Goal: Use online tool/utility: Utilize a website feature to perform a specific function

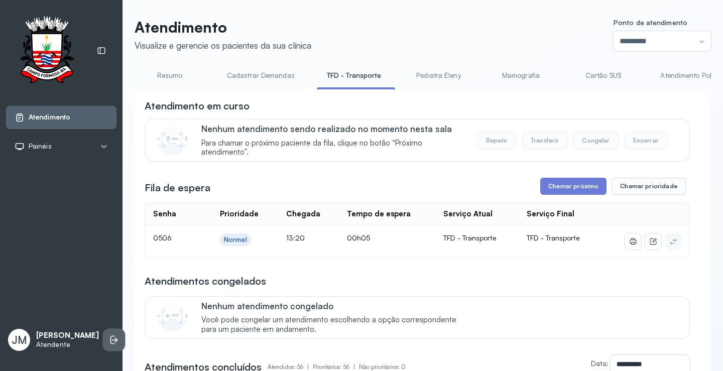
click at [110, 337] on icon at bounding box center [112, 340] width 5 height 9
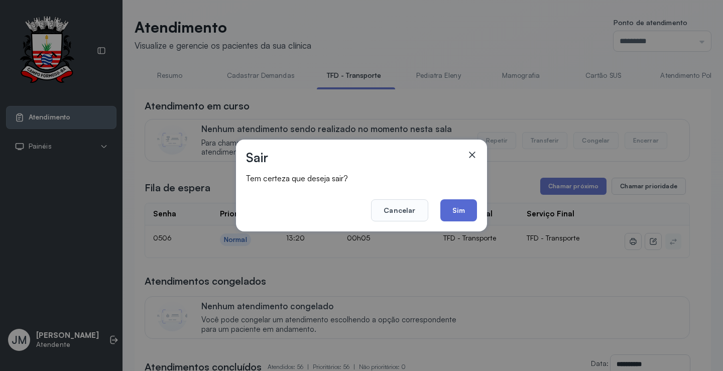
drag, startPoint x: 455, startPoint y: 206, endPoint x: 465, endPoint y: 187, distance: 21.5
click at [455, 205] on button "Sim" at bounding box center [458, 210] width 37 height 22
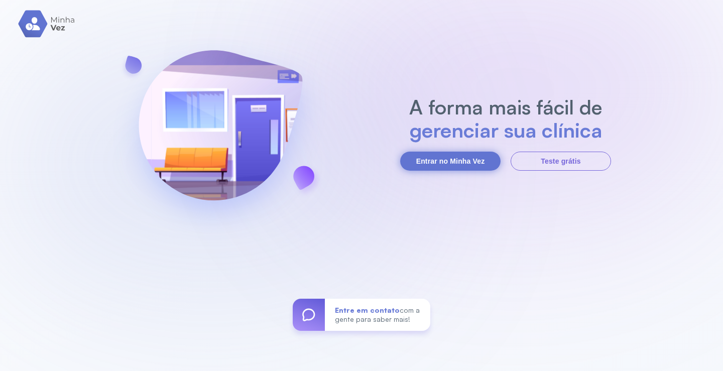
click at [442, 164] on button "Entrar no Minha Vez" at bounding box center [450, 161] width 100 height 19
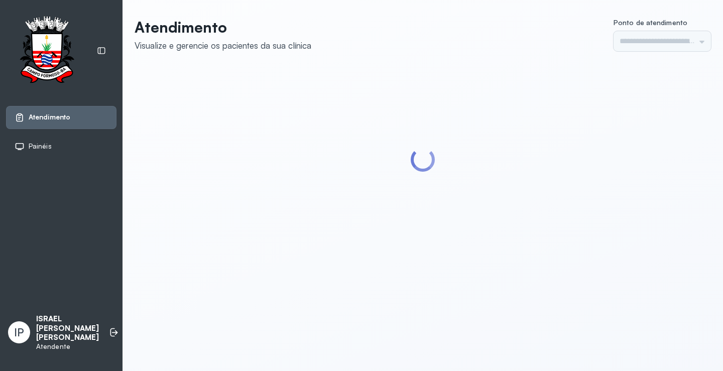
type input "*********"
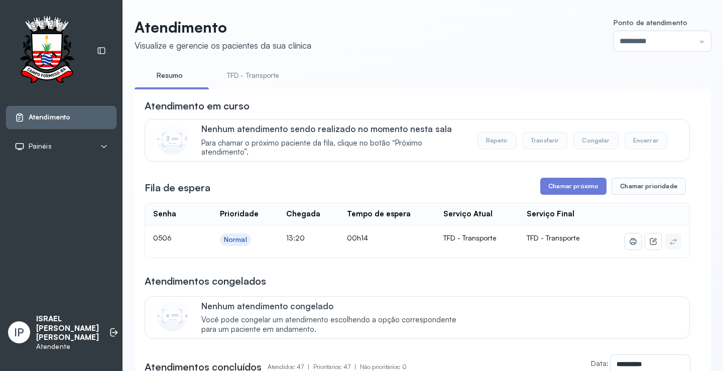
click at [255, 73] on link "TFD - Transporte" at bounding box center [253, 75] width 72 height 17
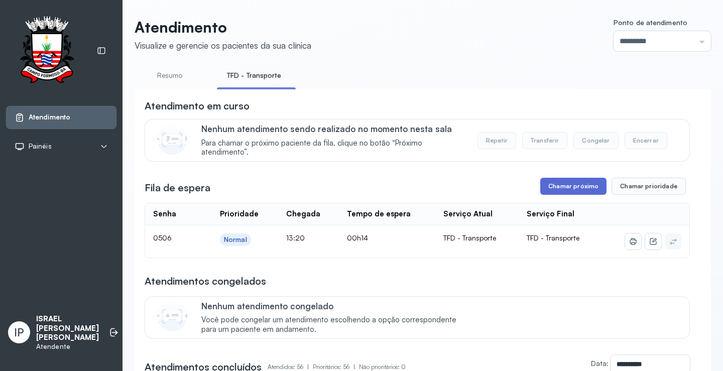
click at [546, 187] on button "Chamar próximo" at bounding box center [573, 186] width 66 height 17
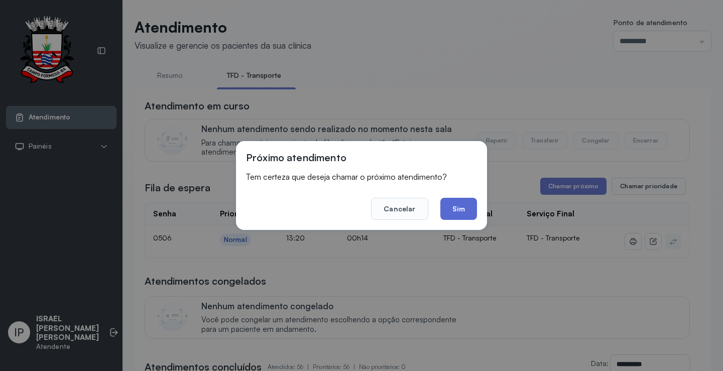
click at [471, 210] on button "Sim" at bounding box center [458, 209] width 37 height 22
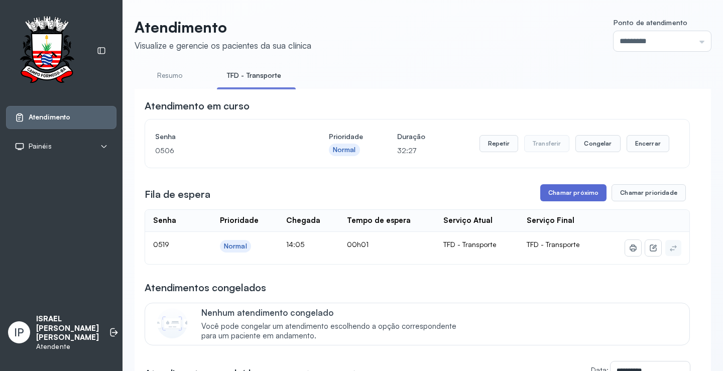
click at [580, 197] on button "Chamar próximo" at bounding box center [573, 192] width 66 height 17
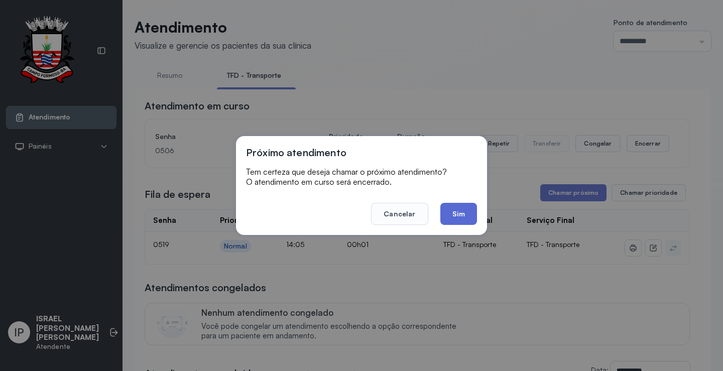
click at [456, 207] on button "Sim" at bounding box center [458, 214] width 37 height 22
